Goal: Task Accomplishment & Management: Manage account settings

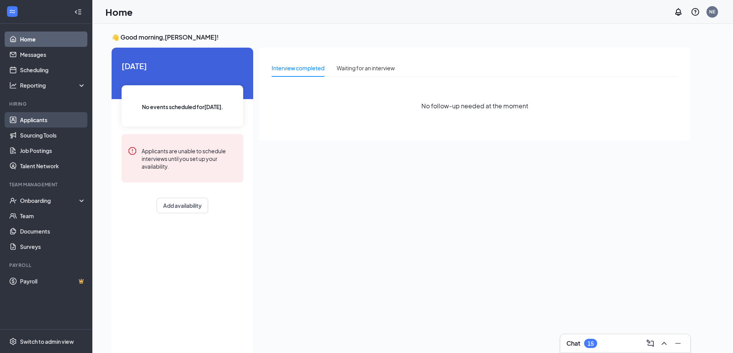
click at [28, 120] on link "Applicants" at bounding box center [53, 119] width 66 height 15
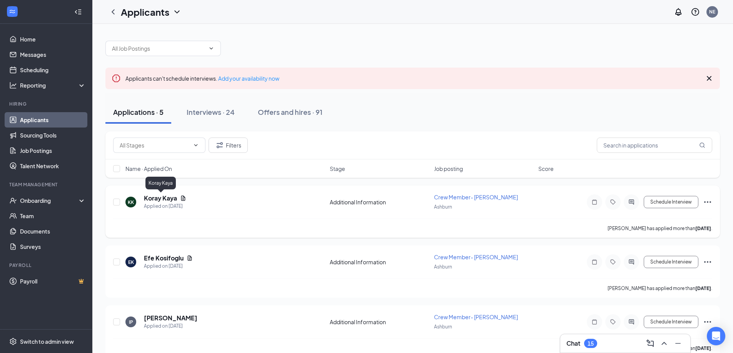
click at [157, 197] on h5 "Koray Kaya" at bounding box center [160, 198] width 33 height 8
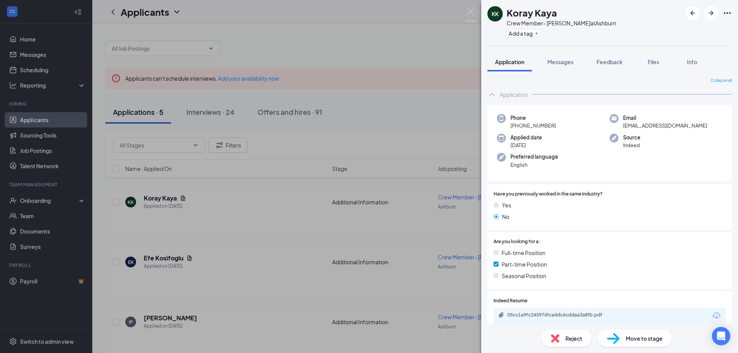
click at [292, 237] on div "KK Koray Kaya Crew Member- Ashburn at [GEOGRAPHIC_DATA] Add a tag Application M…" at bounding box center [369, 176] width 738 height 353
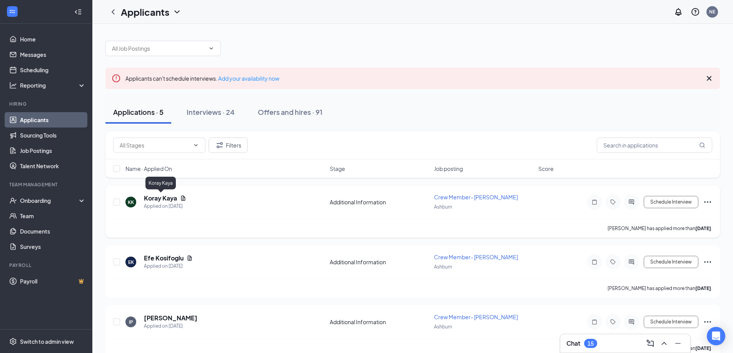
click at [160, 197] on h5 "Koray Kaya" at bounding box center [160, 198] width 33 height 8
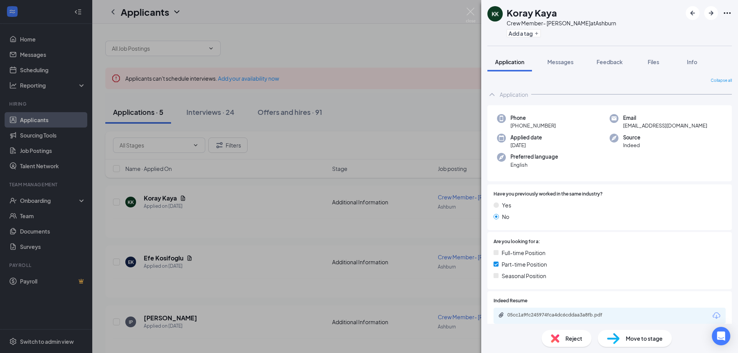
click at [310, 205] on div "KK Koray Kaya Crew Member- Ashburn at [GEOGRAPHIC_DATA] Add a tag Application M…" at bounding box center [369, 176] width 738 height 353
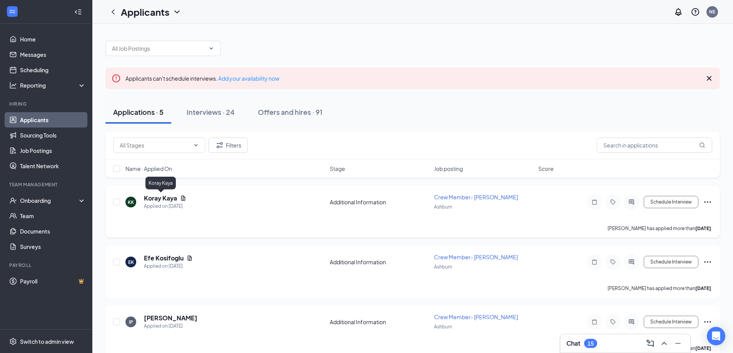
click at [161, 200] on h5 "Koray Kaya" at bounding box center [160, 198] width 33 height 8
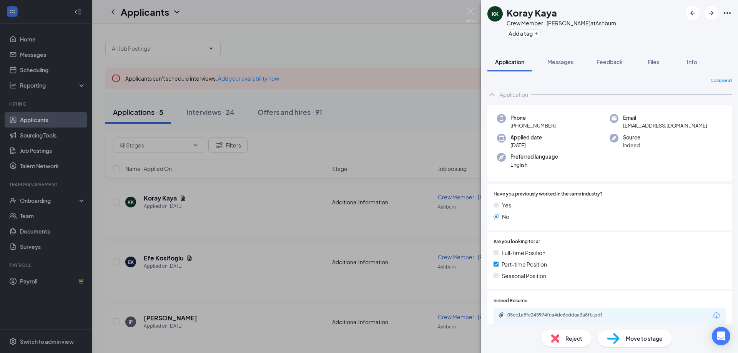
click at [160, 258] on div "KK Koray Kaya Crew Member- Ashburn at [GEOGRAPHIC_DATA] Add a tag Application M…" at bounding box center [369, 176] width 738 height 353
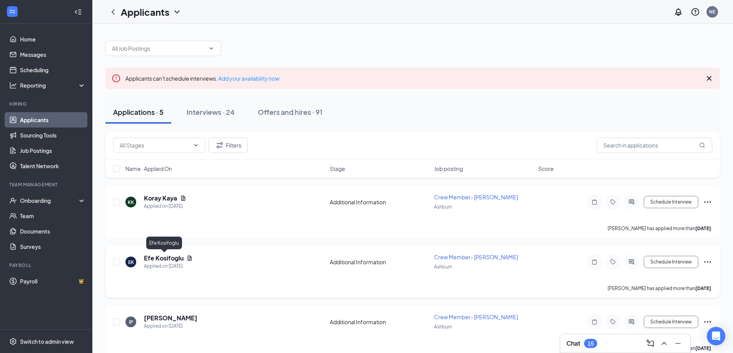
click at [164, 259] on h5 "Efe Kosifoglu" at bounding box center [164, 258] width 40 height 8
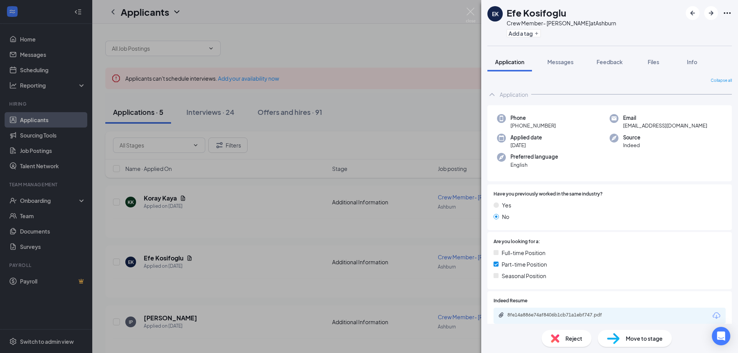
click at [236, 290] on div "EK Efe Kosifoglu Crew Member- [PERSON_NAME] at [PERSON_NAME] Add a tag Applicat…" at bounding box center [369, 176] width 738 height 353
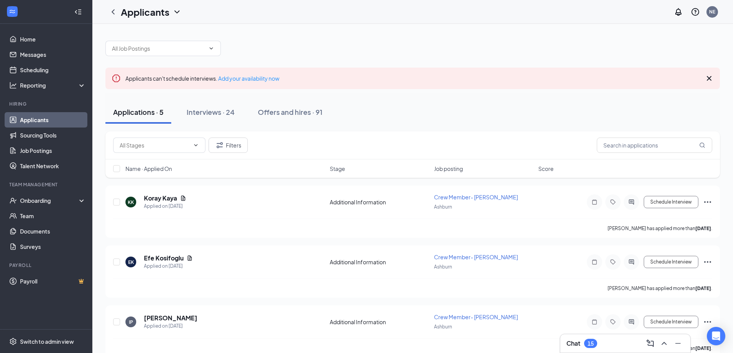
click at [33, 120] on link "Applicants" at bounding box center [53, 119] width 66 height 15
click at [208, 113] on div "Interviews · 24" at bounding box center [211, 112] width 48 height 10
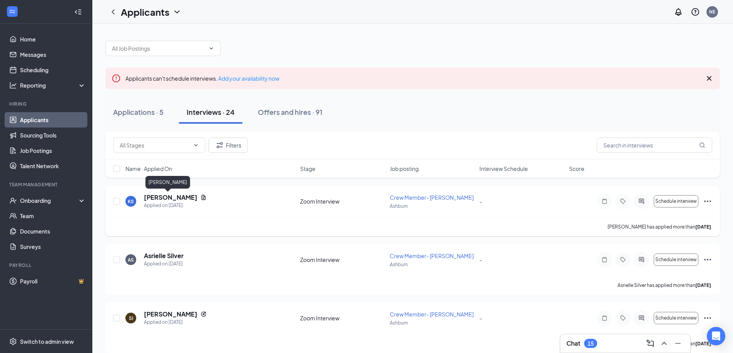
click at [160, 198] on h5 "[PERSON_NAME]" at bounding box center [170, 197] width 53 height 8
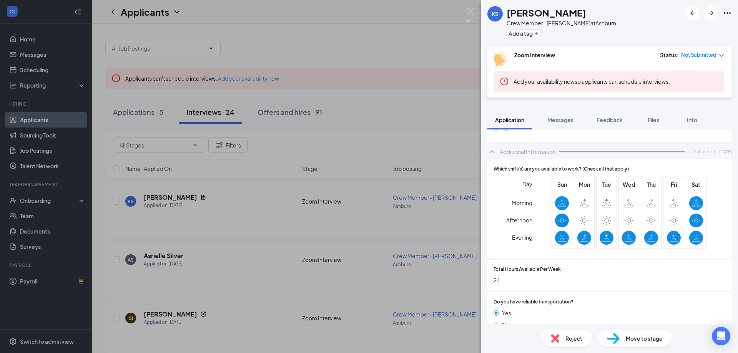
scroll to position [308, 0]
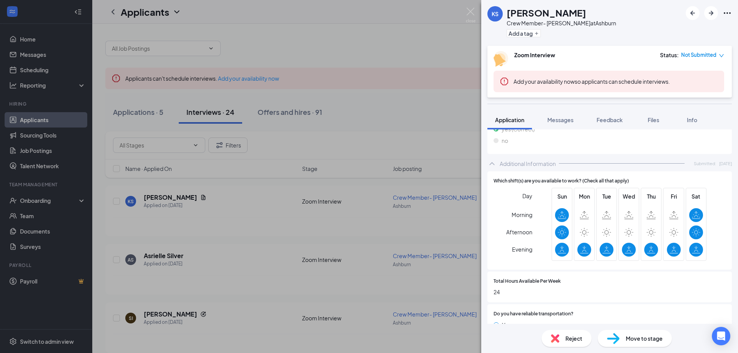
click at [234, 224] on div "KS [PERSON_NAME] Crew Member- [PERSON_NAME] at [PERSON_NAME] Add a tag Zoom Int…" at bounding box center [369, 176] width 738 height 353
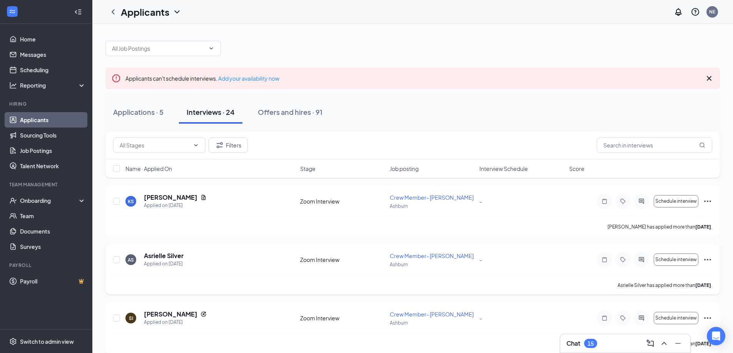
click at [151, 260] on h5 "Asrielle Silver" at bounding box center [164, 256] width 40 height 8
click at [152, 256] on div at bounding box center [366, 176] width 733 height 353
click at [163, 256] on h5 "Asrielle Silver" at bounding box center [164, 256] width 40 height 8
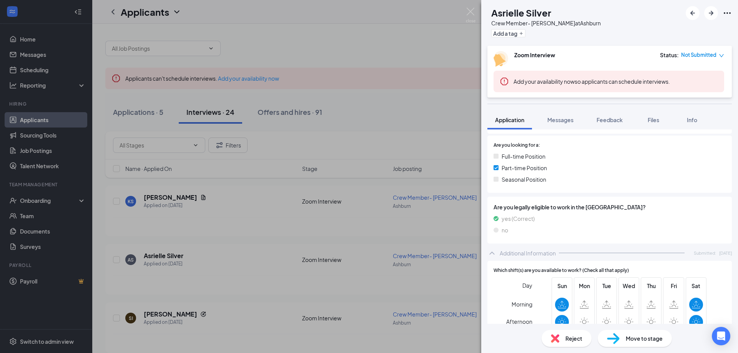
scroll to position [154, 0]
click at [263, 247] on div "AS Asrielle Silver Crew Member- [PERSON_NAME] at [PERSON_NAME] Add a tag Zoom I…" at bounding box center [369, 176] width 738 height 353
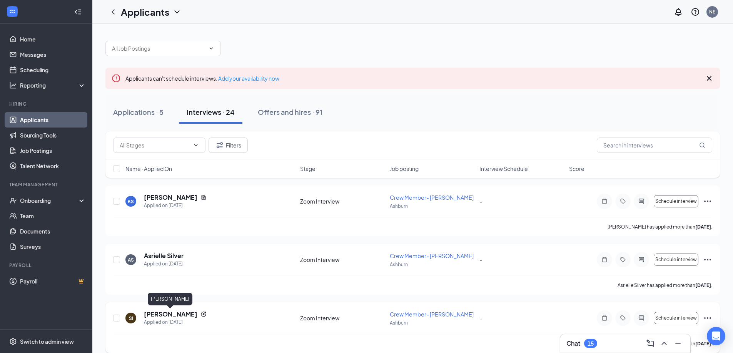
click at [172, 318] on h5 "[PERSON_NAME]" at bounding box center [170, 314] width 53 height 8
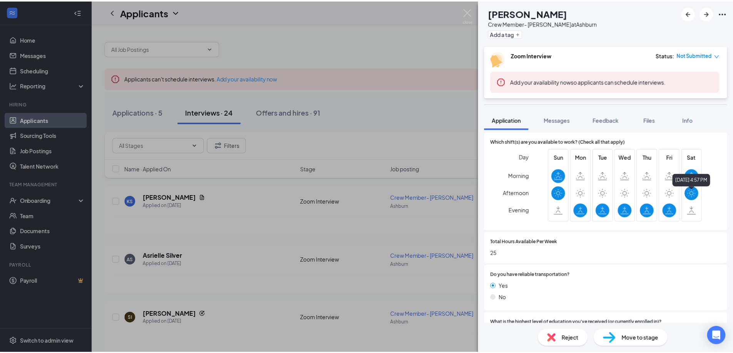
scroll to position [311, 0]
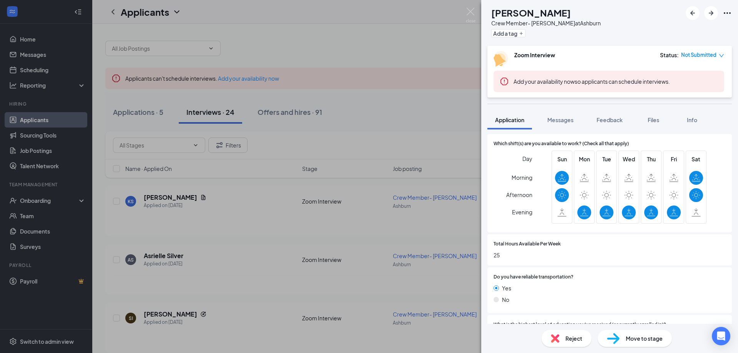
click at [363, 232] on div "SI [PERSON_NAME] Crew Member- Ashburn at [GEOGRAPHIC_DATA] Add a tag Zoom Inter…" at bounding box center [369, 176] width 738 height 353
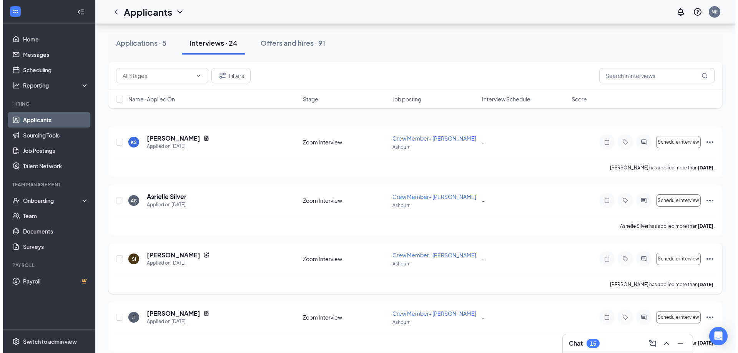
scroll to position [115, 0]
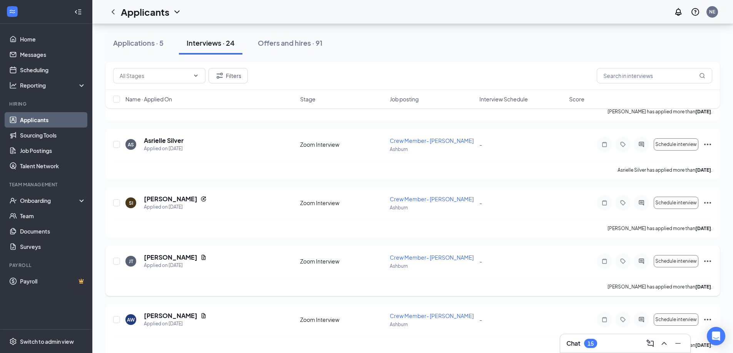
click at [161, 257] on h5 "[PERSON_NAME]" at bounding box center [170, 257] width 53 height 8
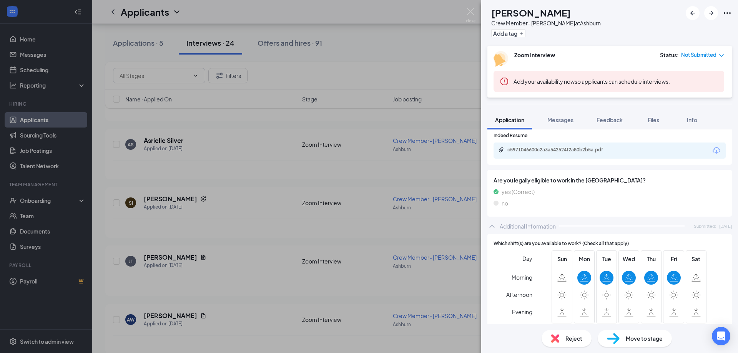
scroll to position [231, 0]
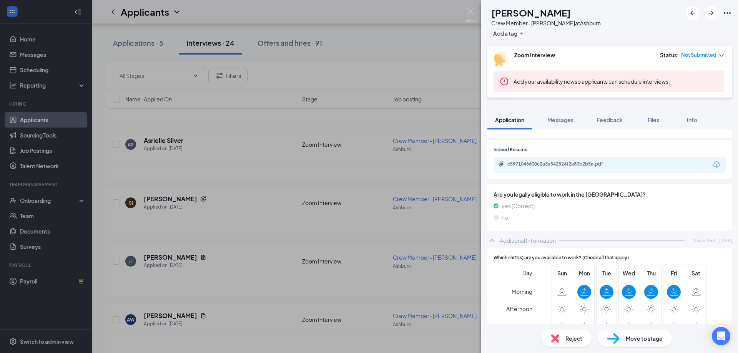
click at [319, 226] on div "[PERSON_NAME] Crew Member- [PERSON_NAME] at [PERSON_NAME] Add a tag Zoom Interv…" at bounding box center [369, 176] width 738 height 353
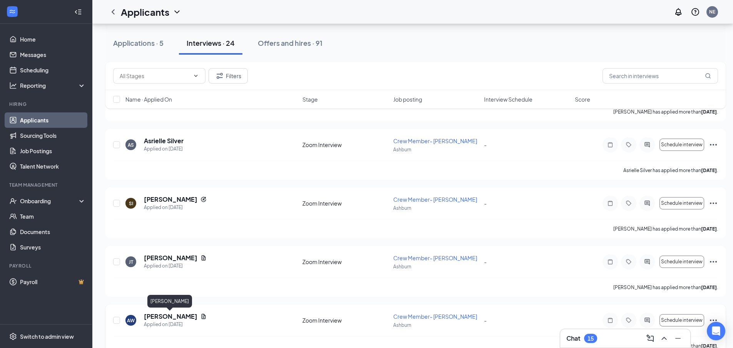
click at [164, 315] on h5 "[PERSON_NAME]" at bounding box center [170, 316] width 53 height 8
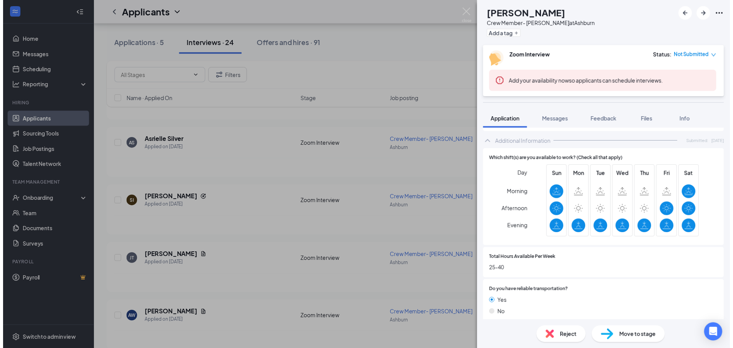
scroll to position [308, 0]
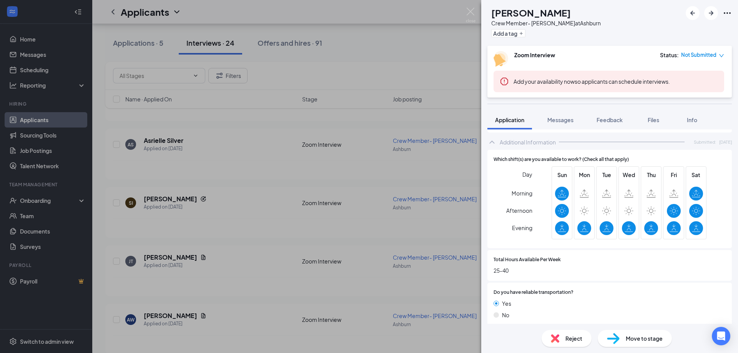
click at [359, 229] on div "AW [PERSON_NAME] Crew Member- [PERSON_NAME] at [PERSON_NAME] Add a tag Zoom Int…" at bounding box center [369, 176] width 738 height 353
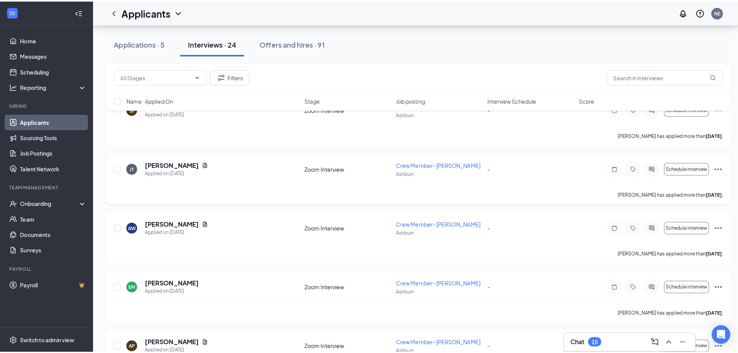
scroll to position [231, 0]
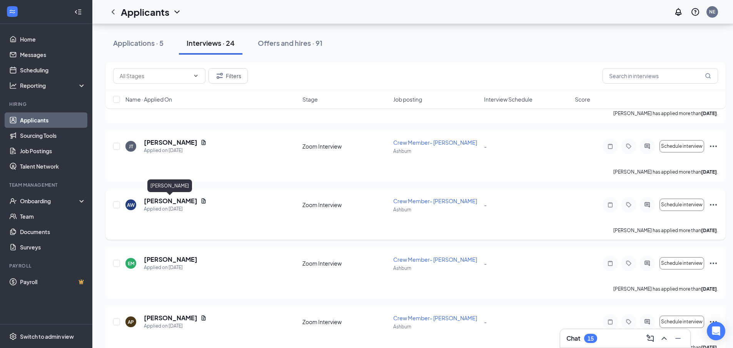
click at [162, 202] on h5 "[PERSON_NAME]" at bounding box center [170, 201] width 53 height 8
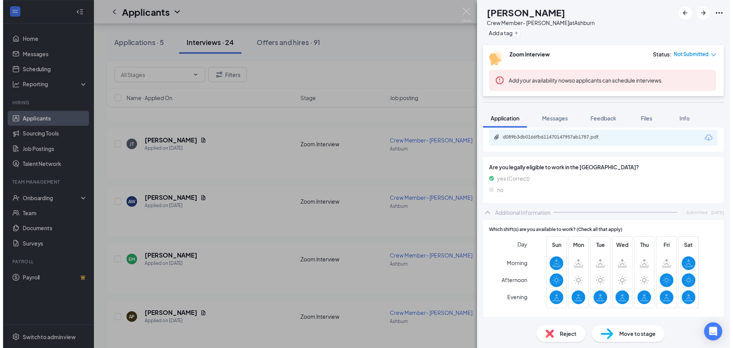
scroll to position [231, 0]
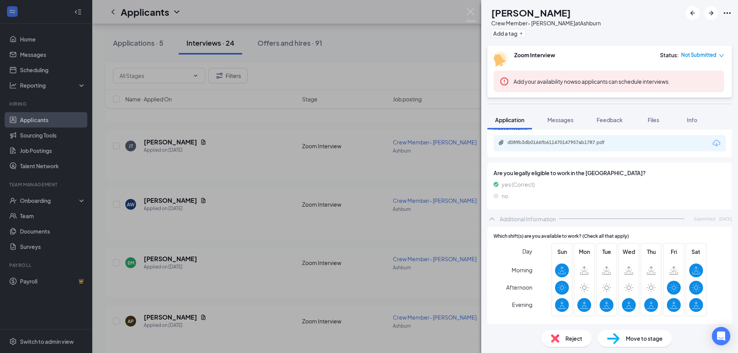
click at [341, 234] on div "AW [PERSON_NAME] Crew Member- [PERSON_NAME] at [PERSON_NAME] Add a tag Zoom Int…" at bounding box center [369, 176] width 738 height 353
